Goal: Task Accomplishment & Management: Manage account settings

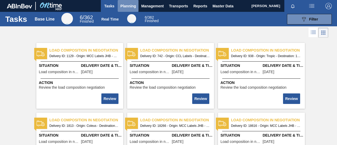
click at [123, 5] on span "Planning" at bounding box center [128, 6] width 16 height 6
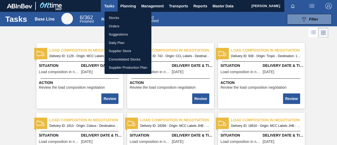
click at [115, 19] on li "Stocks" at bounding box center [128, 18] width 47 height 8
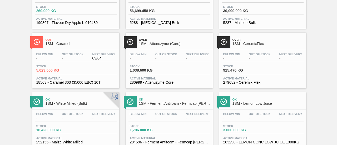
scroll to position [395, 0]
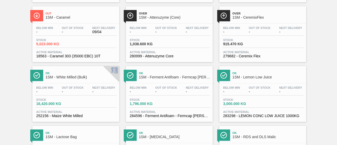
click at [79, 105] on div "Stock 16,420.000 KG" at bounding box center [76, 102] width 82 height 9
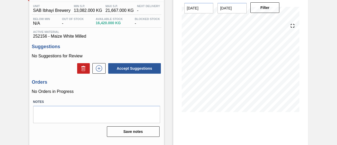
scroll to position [53, 0]
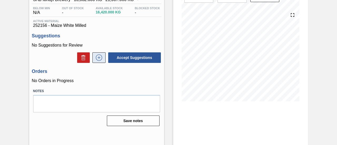
click at [98, 59] on icon at bounding box center [99, 58] width 8 height 6
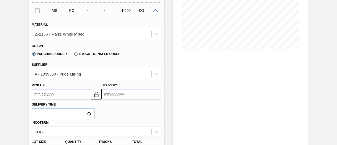
scroll to position [132, 0]
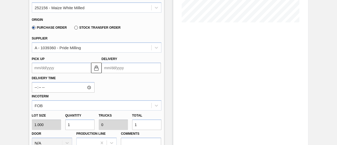
click at [126, 70] on input "Delivery" at bounding box center [131, 68] width 59 height 11
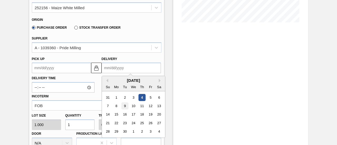
click at [124, 108] on div "9" at bounding box center [124, 105] width 7 height 7
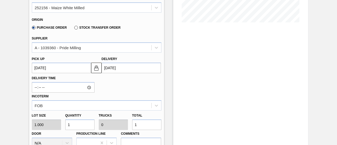
type up3240647159 "[DATE]"
type input "[DATE]"
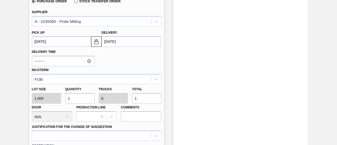
scroll to position [184, 0]
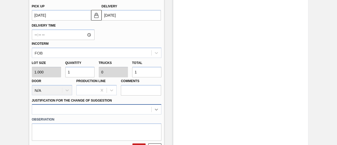
click at [153, 111] on div at bounding box center [97, 109] width 130 height 10
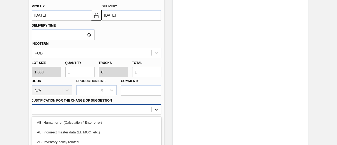
scroll to position [238, 0]
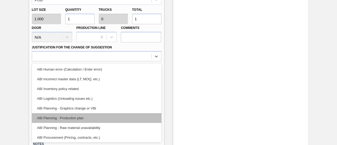
click at [76, 118] on div "ABI Planning - Production plan" at bounding box center [97, 118] width 130 height 10
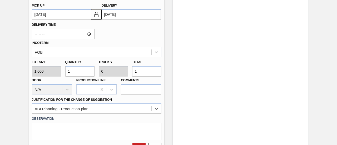
scroll to position [185, 0]
drag, startPoint x: 156, startPoint y: 73, endPoint x: 95, endPoint y: 69, distance: 61.0
click at [95, 69] on div "Lot size 1.000 Quantity 1 Trucks 0 Total 1 Door N/A Production Line Comments" at bounding box center [97, 76] width 134 height 38
type input "120,000"
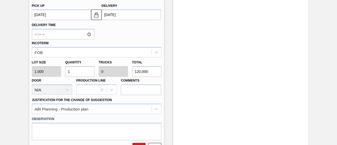
type input "3.75"
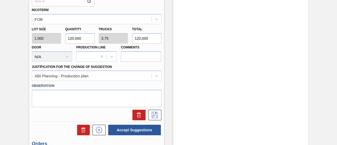
scroll to position [264, 0]
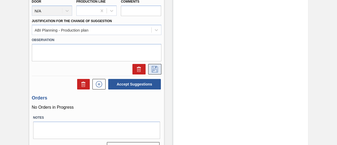
click at [154, 72] on icon at bounding box center [155, 69] width 8 height 6
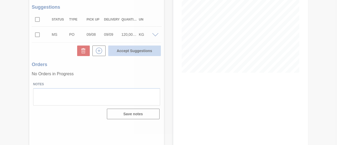
scroll to position [81, 0]
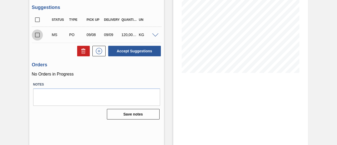
click at [38, 37] on input "checkbox" at bounding box center [37, 35] width 11 height 11
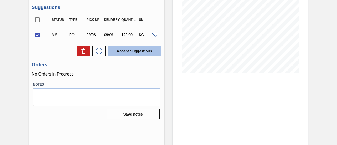
click at [123, 52] on button "Accept Suggestions" at bounding box center [134, 51] width 53 height 11
checkbox input "false"
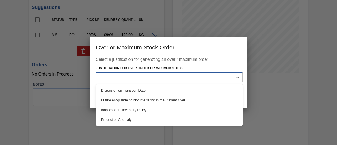
click at [129, 78] on div at bounding box center [164, 78] width 137 height 8
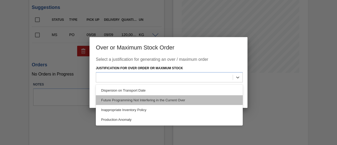
click at [133, 99] on div "Future Programming Not Interfering in the Current Over" at bounding box center [169, 100] width 147 height 10
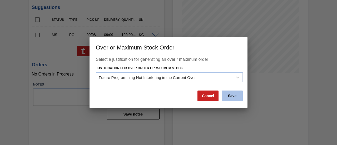
click at [227, 97] on button "Save" at bounding box center [232, 96] width 21 height 11
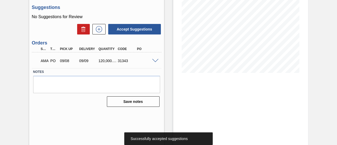
click at [153, 60] on span at bounding box center [155, 61] width 6 height 4
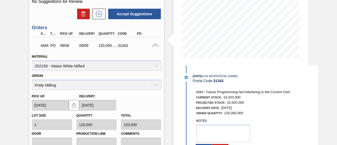
scroll to position [108, 0]
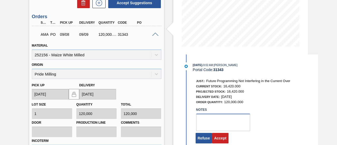
click at [206, 122] on textarea at bounding box center [223, 122] width 54 height 17
type textarea "."
click at [219, 141] on button "Accept" at bounding box center [220, 138] width 17 height 11
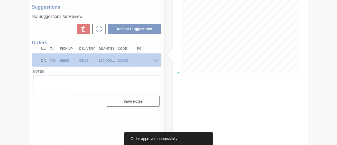
scroll to position [81, 0]
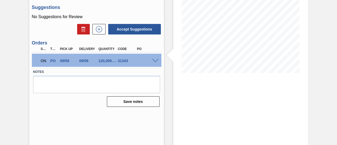
click at [153, 60] on span at bounding box center [155, 61] width 6 height 4
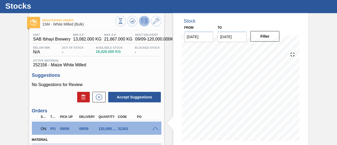
scroll to position [0, 0]
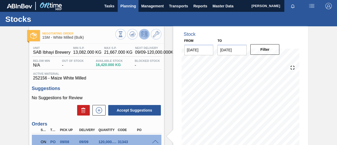
click at [123, 9] on span "Planning" at bounding box center [128, 6] width 16 height 6
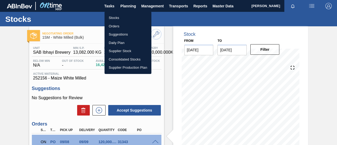
click at [120, 26] on li "Orders" at bounding box center [128, 26] width 47 height 8
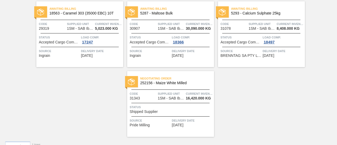
scroll to position [53, 0]
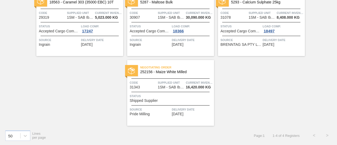
click at [253, 32] on span "Accepted Cargo Composition" at bounding box center [241, 31] width 41 height 4
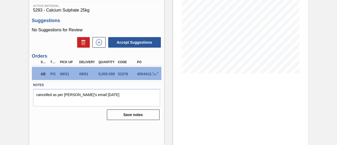
scroll to position [81, 0]
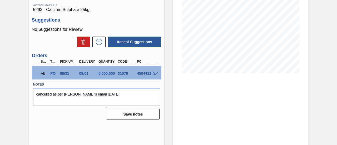
click at [155, 71] on div "AB PO 08/31 09/01 5,000.000 31078 4504412493" at bounding box center [97, 72] width 130 height 13
click at [154, 74] on span at bounding box center [155, 74] width 6 height 4
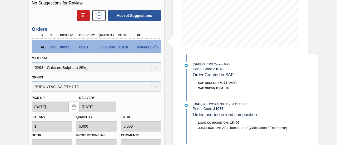
scroll to position [32, 0]
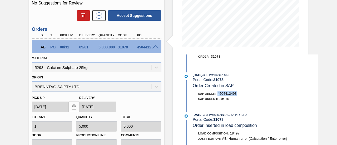
drag, startPoint x: 236, startPoint y: 95, endPoint x: 218, endPoint y: 96, distance: 18.0
click at [218, 96] on div "SAP Order: 4504412493" at bounding box center [255, 93] width 125 height 5
copy span "4504412493"
